Goal: Information Seeking & Learning: Find contact information

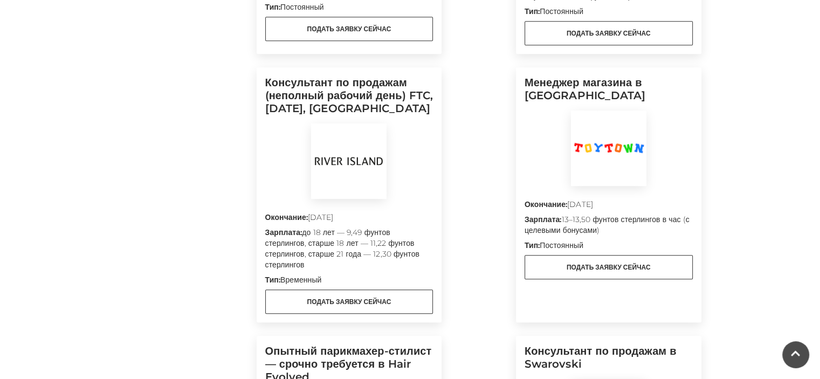
scroll to position [755, 0]
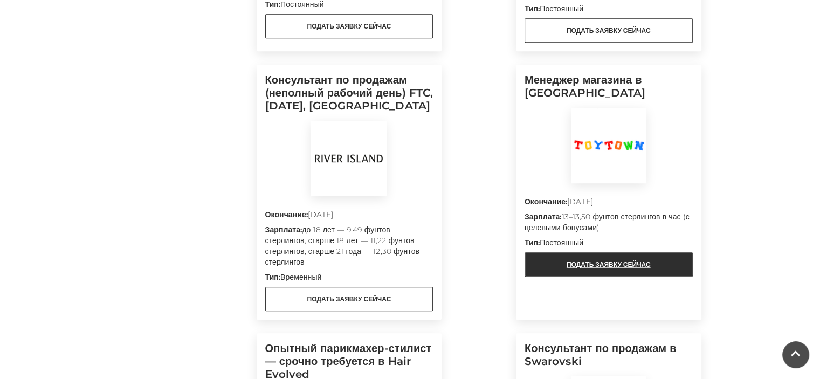
click at [637, 269] on font "Подать заявку сейчас" at bounding box center [609, 265] width 84 height 10
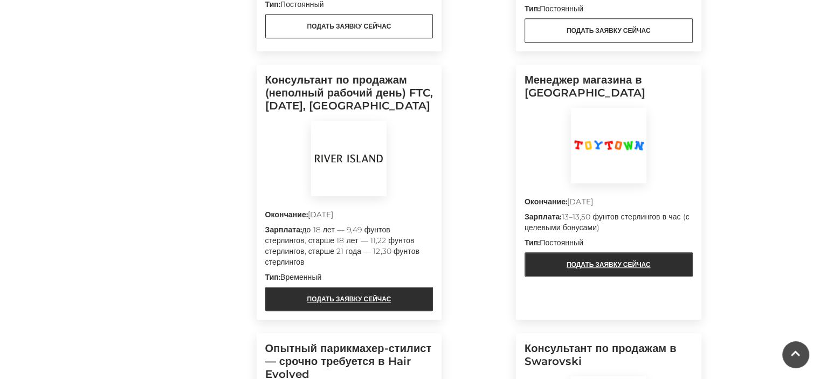
click at [381, 303] on font "Подать заявку сейчас" at bounding box center [349, 299] width 84 height 8
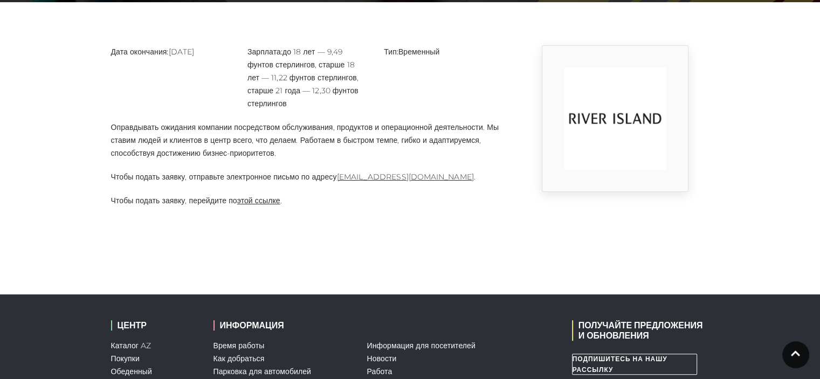
scroll to position [270, 0]
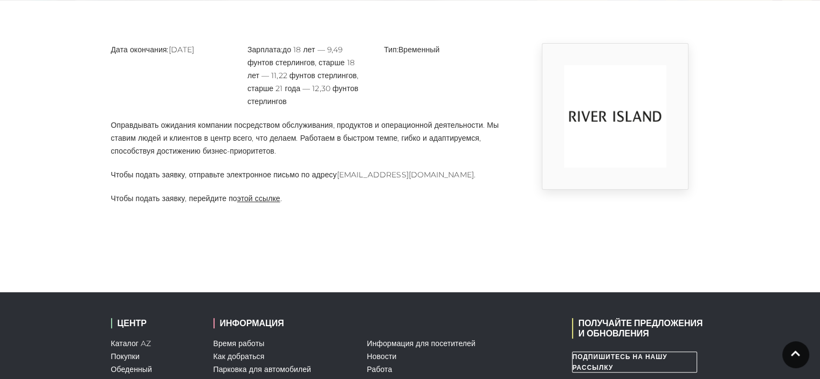
click at [402, 174] on font "[EMAIL_ADDRESS][DOMAIN_NAME]" at bounding box center [405, 175] width 137 height 10
click at [428, 172] on font "[EMAIL_ADDRESS][DOMAIN_NAME]" at bounding box center [405, 175] width 137 height 10
click at [422, 172] on font "[EMAIL_ADDRESS][DOMAIN_NAME]" at bounding box center [405, 175] width 137 height 10
click at [270, 200] on font "этой ссылке" at bounding box center [258, 199] width 43 height 10
click at [424, 176] on font "[EMAIL_ADDRESS][DOMAIN_NAME]" at bounding box center [405, 175] width 137 height 10
